Goal: Register for event/course

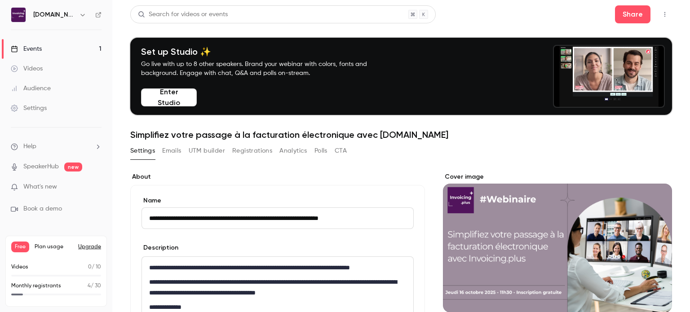
scroll to position [135, 0]
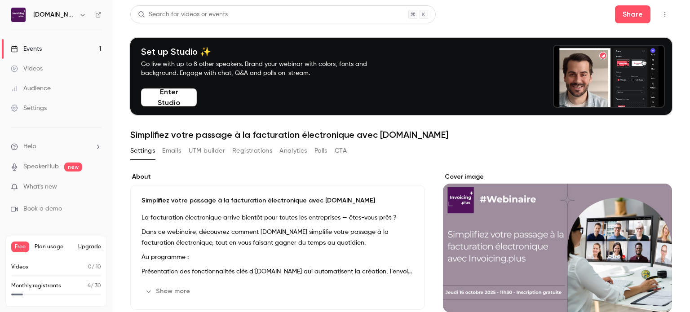
click at [52, 48] on link "Events 1" at bounding box center [56, 49] width 112 height 20
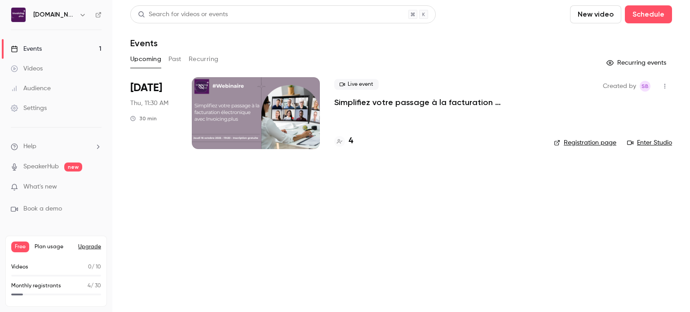
click at [392, 103] on p "Simplifiez votre passage à la facturation électronique avec [DOMAIN_NAME]" at bounding box center [436, 102] width 205 height 11
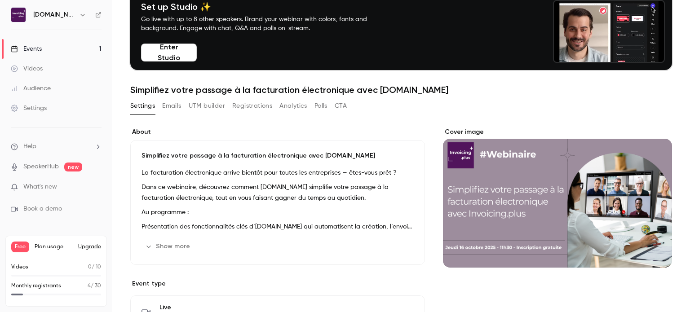
click at [275, 251] on div "Show more Edit" at bounding box center [277, 246] width 272 height 14
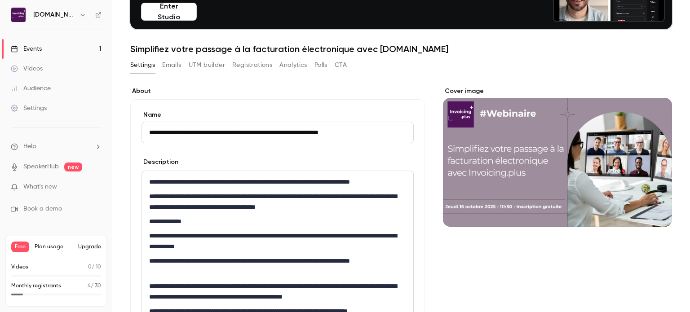
scroll to position [225, 0]
